Goal: Complete application form

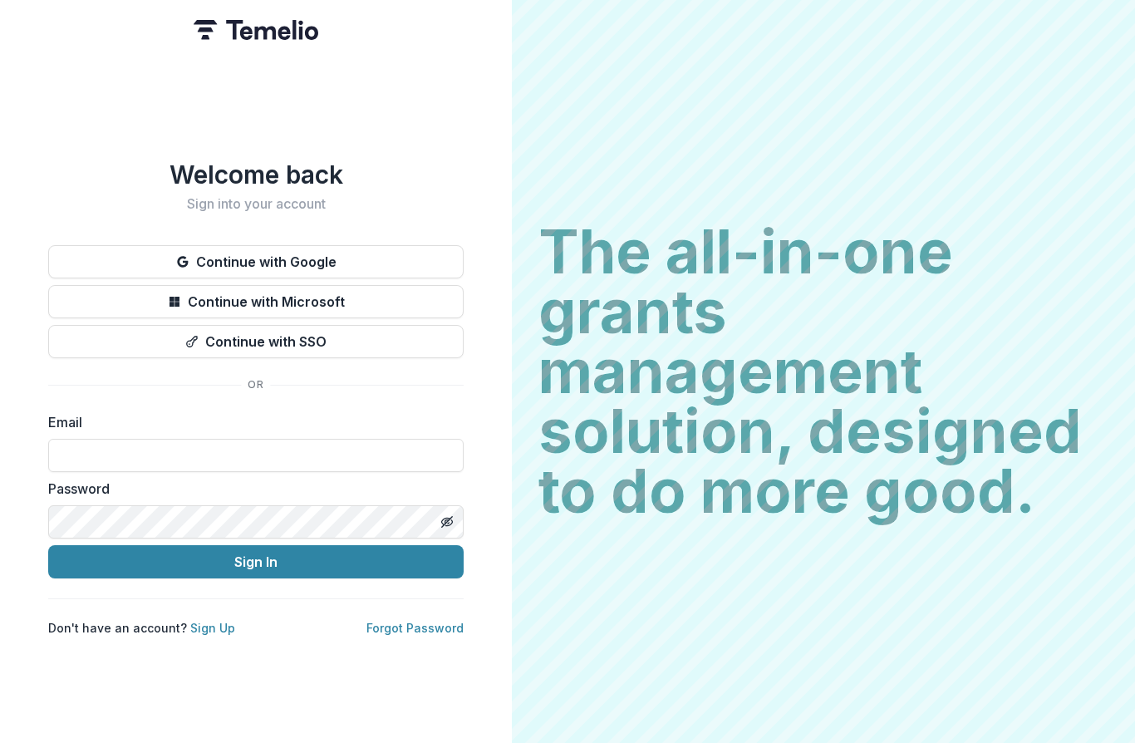
click at [81, 440] on input at bounding box center [255, 455] width 415 height 33
click at [211, 253] on button "Continue with Google" at bounding box center [255, 261] width 415 height 33
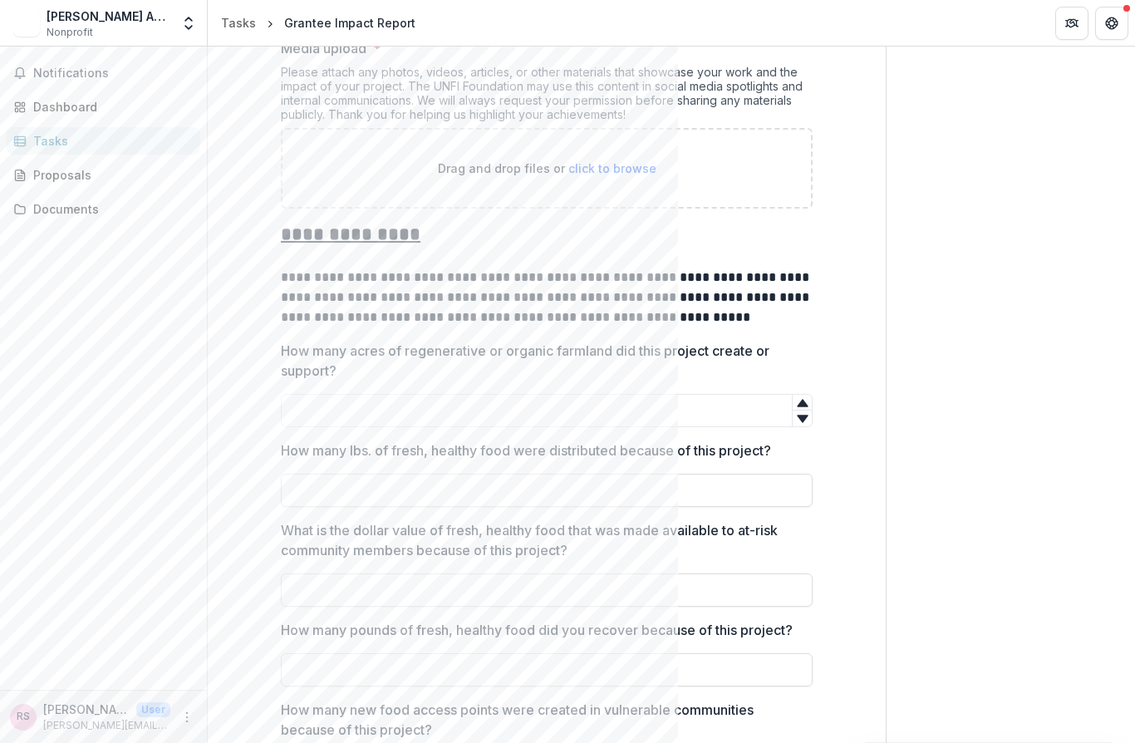
scroll to position [641, 0]
click at [302, 425] on input "How many acres of regenerative or organic farmland did this project create or s…" at bounding box center [547, 409] width 532 height 33
click at [807, 425] on icon at bounding box center [802, 417] width 13 height 13
type input "*"
click at [793, 410] on div at bounding box center [802, 402] width 20 height 16
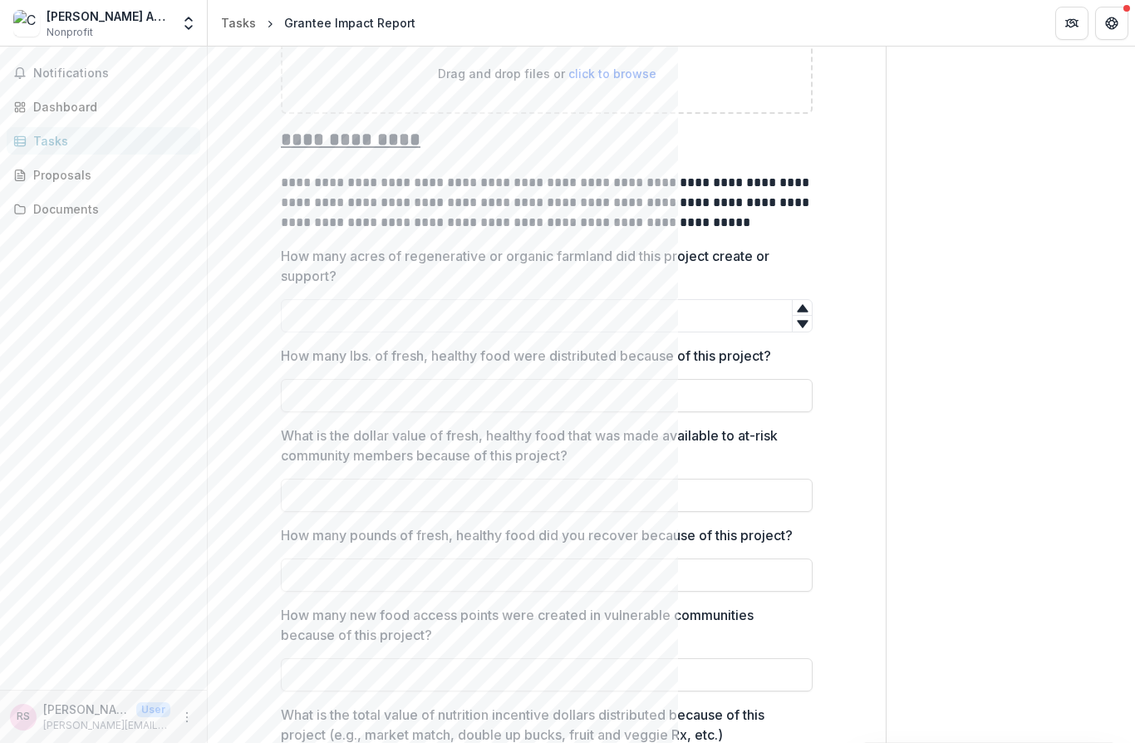
scroll to position [736, 0]
click at [315, 407] on input "How many lbs. of fresh, healthy food were distributed because of this project?" at bounding box center [547, 394] width 532 height 33
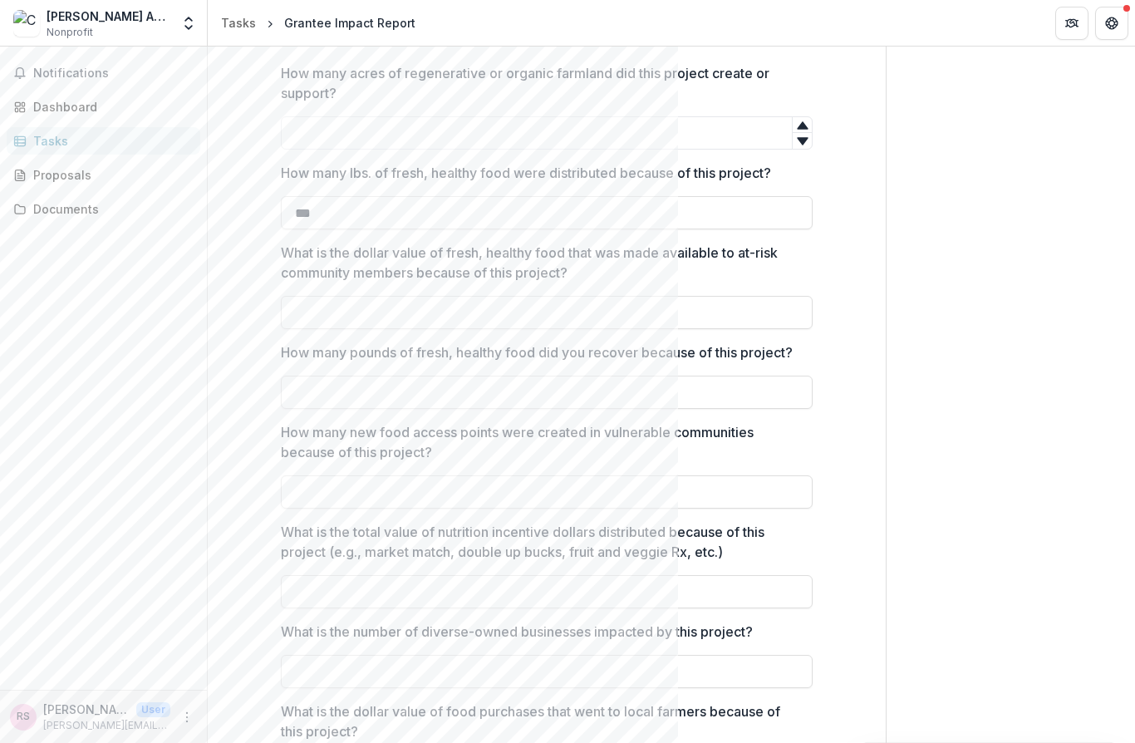
scroll to position [920, 0]
type input "***"
click at [323, 327] on input "What is the dollar value of fresh, healthy food that was made available to at-r…" at bounding box center [547, 310] width 532 height 33
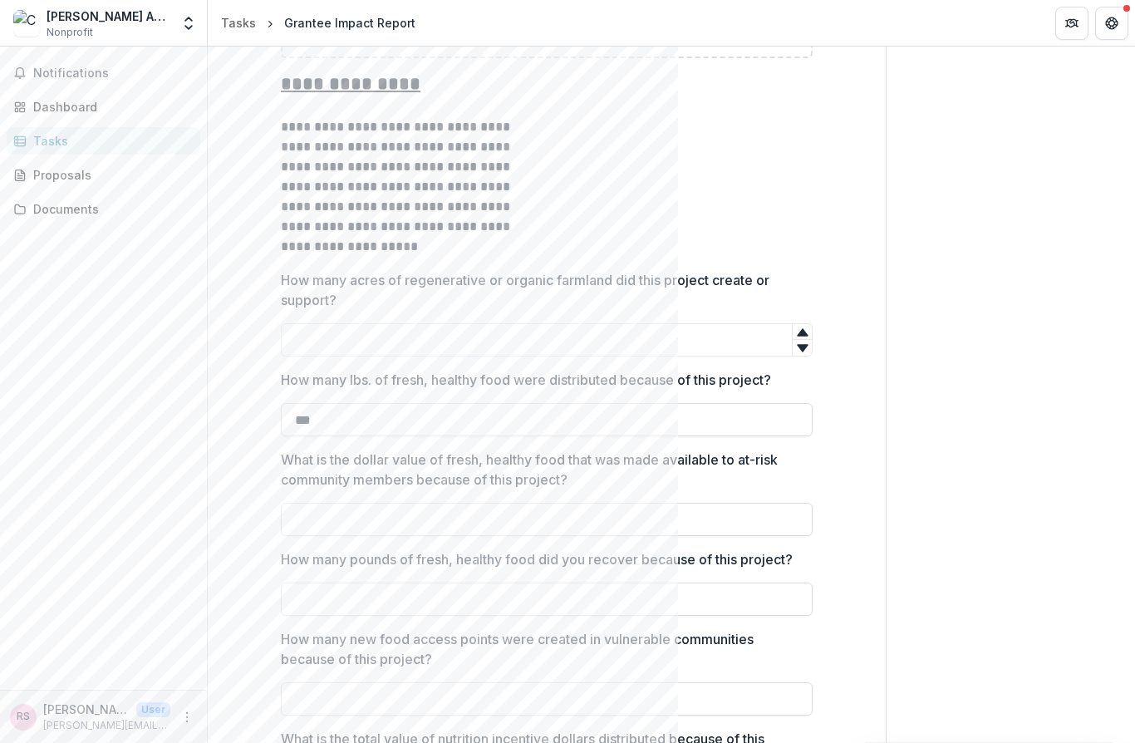
scroll to position [851, 0]
